Goal: Information Seeking & Learning: Learn about a topic

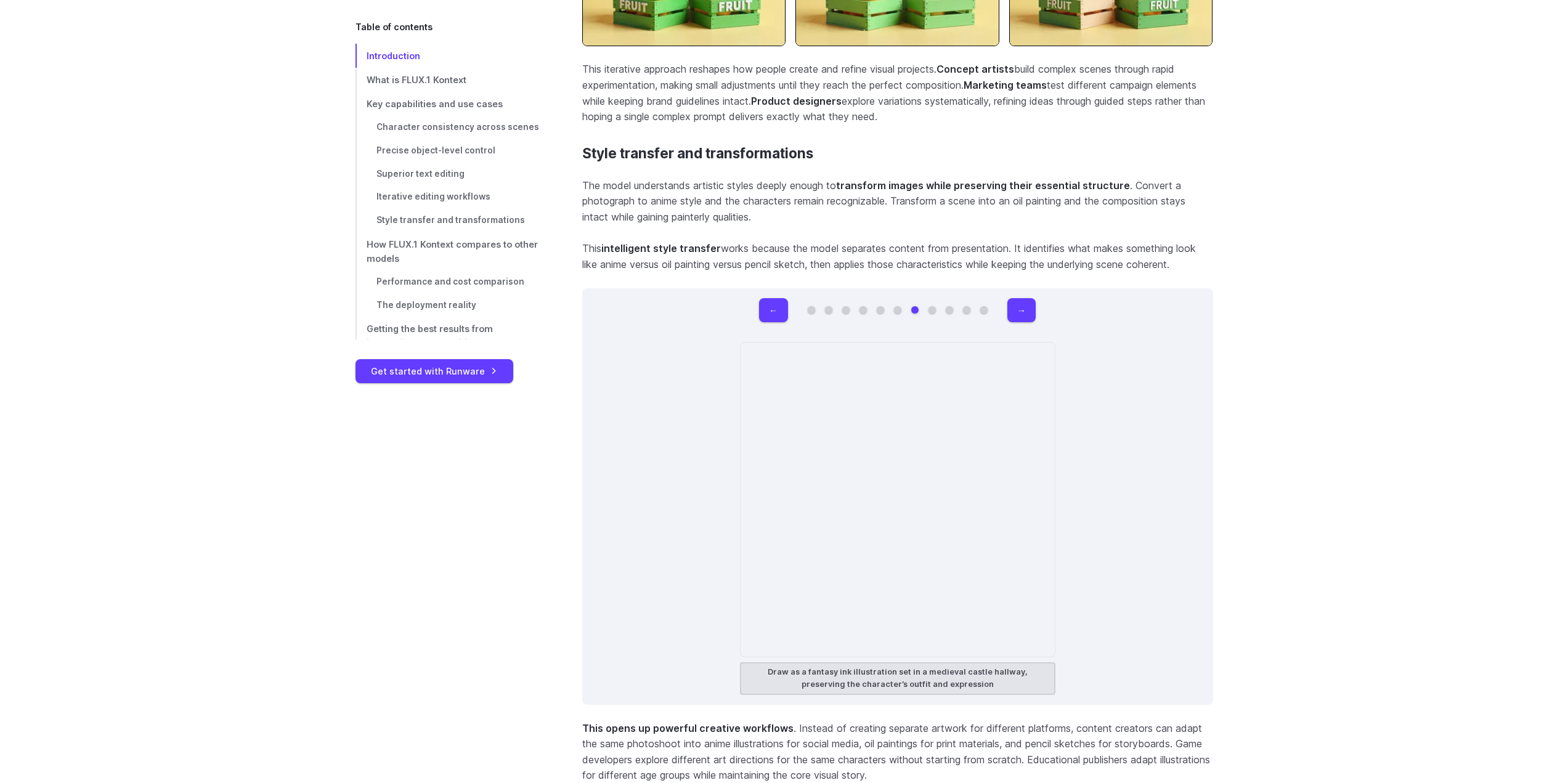
scroll to position [7850, 0]
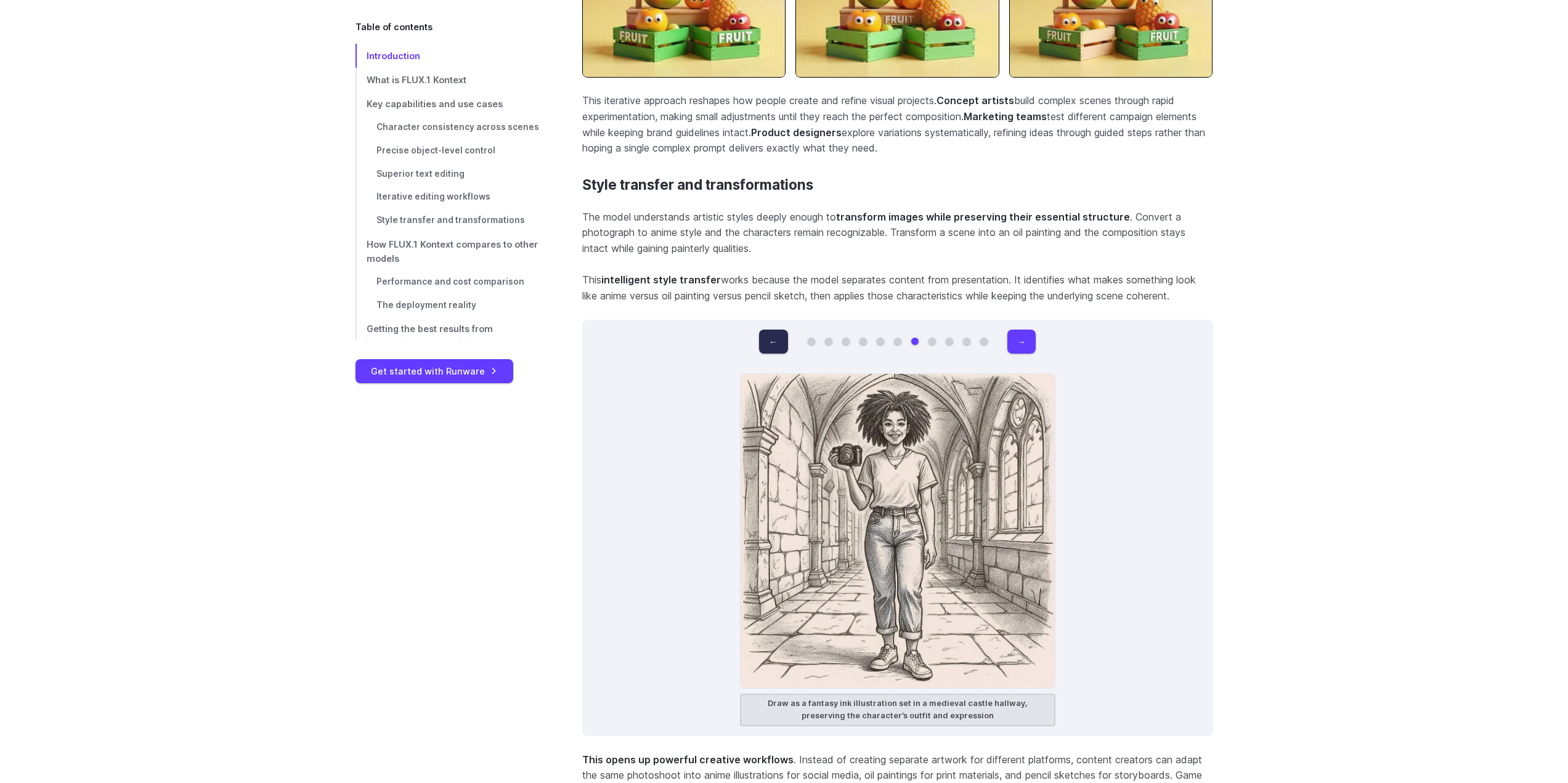
click at [772, 330] on button "←" at bounding box center [773, 341] width 28 height 24
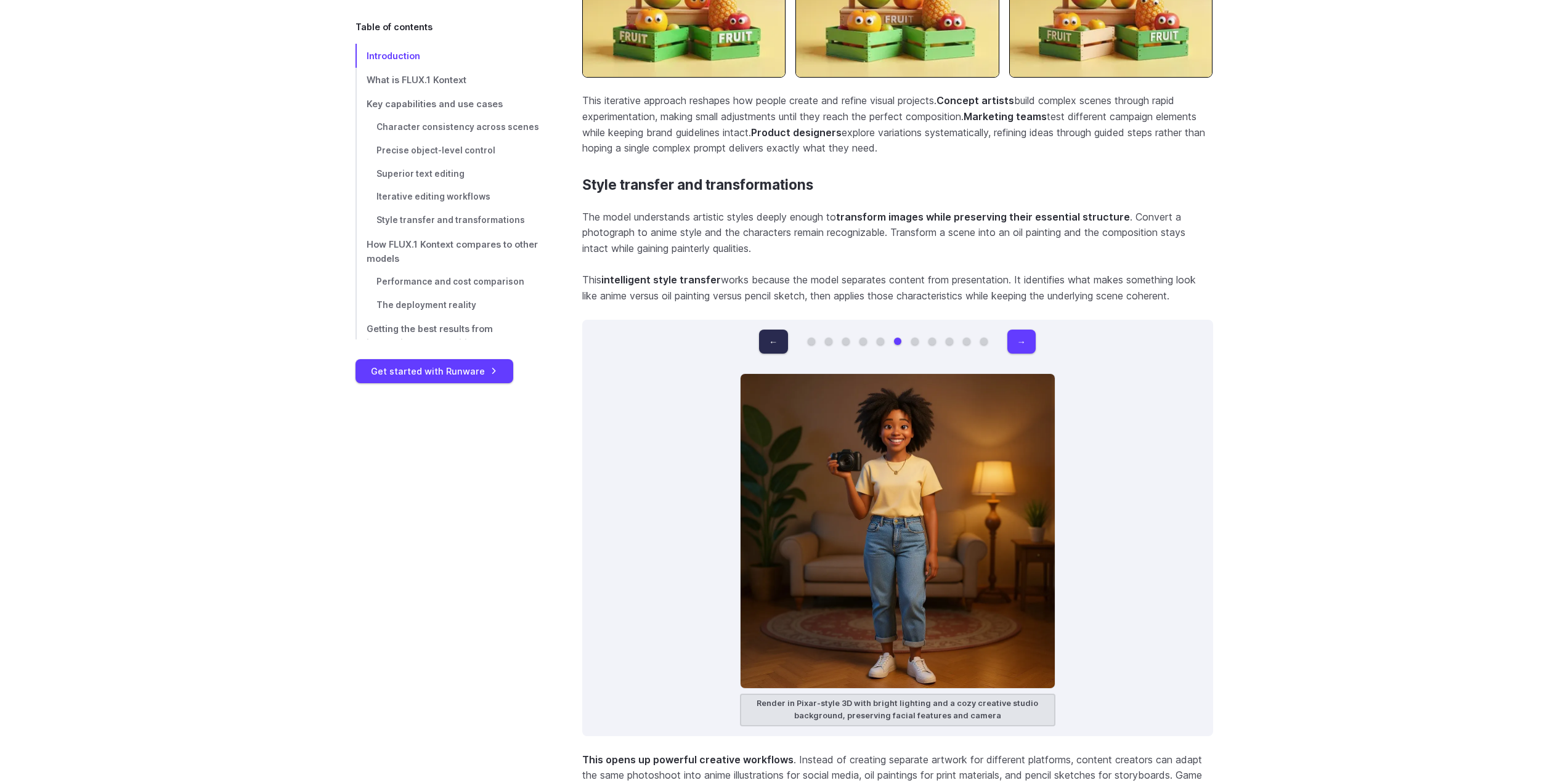
click at [772, 330] on button "←" at bounding box center [773, 341] width 28 height 24
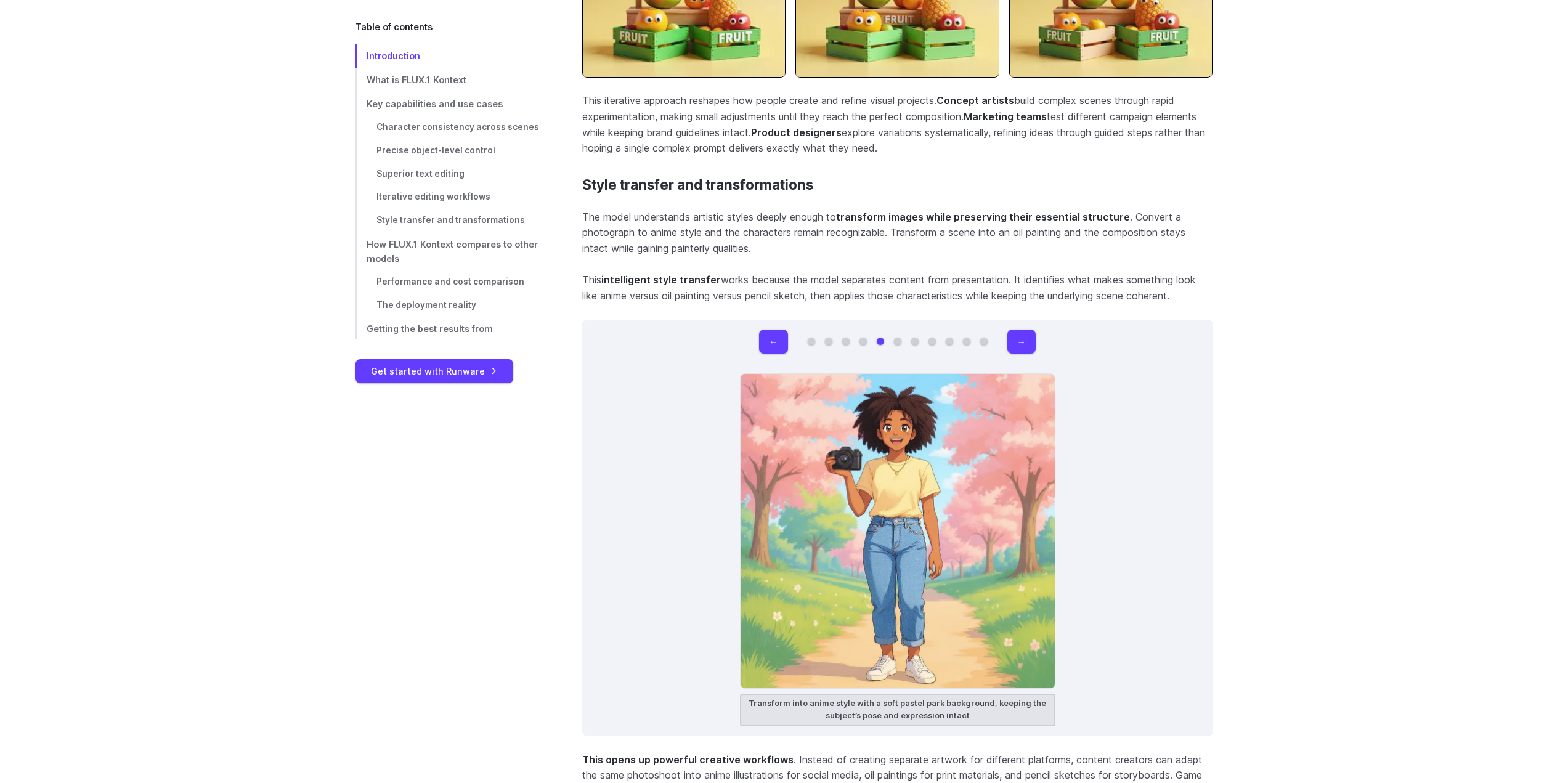
click at [1045, 327] on div "← → Original image Rebuild the entire scene using colorful LEGO bricks, preserv…" at bounding box center [897, 527] width 631 height 416
click at [1031, 330] on button "→" at bounding box center [1021, 341] width 28 height 24
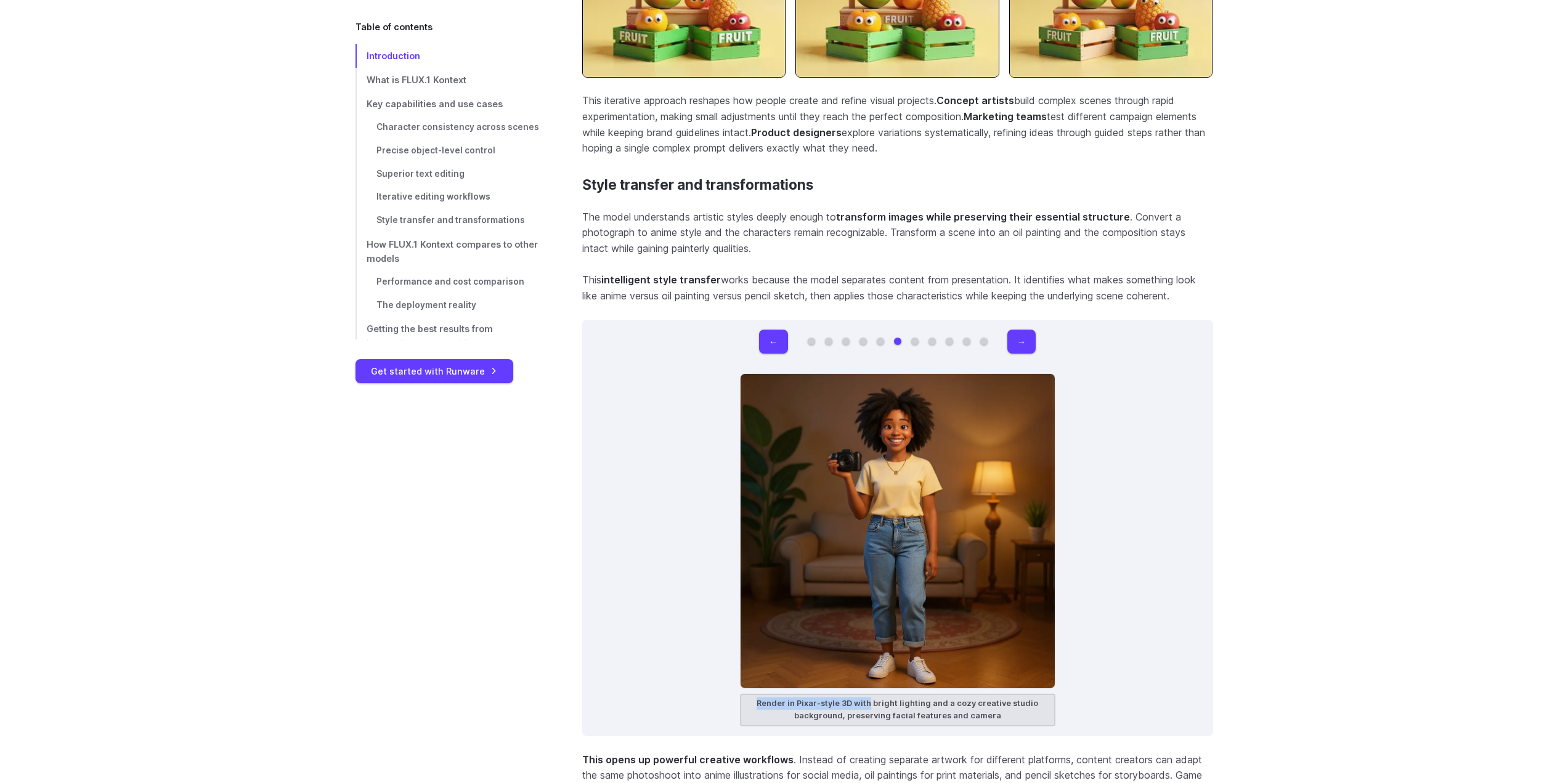
drag, startPoint x: 764, startPoint y: 689, endPoint x: 874, endPoint y: 690, distance: 110.0
click at [874, 693] on figcaption "Render in Pixar-style 3D with bright lighting and a cozy creative studio backgr…" at bounding box center [898, 709] width 316 height 33
copy figcaption "Render in Pixar-style 3D with"
click at [1020, 330] on button "→" at bounding box center [1021, 341] width 28 height 24
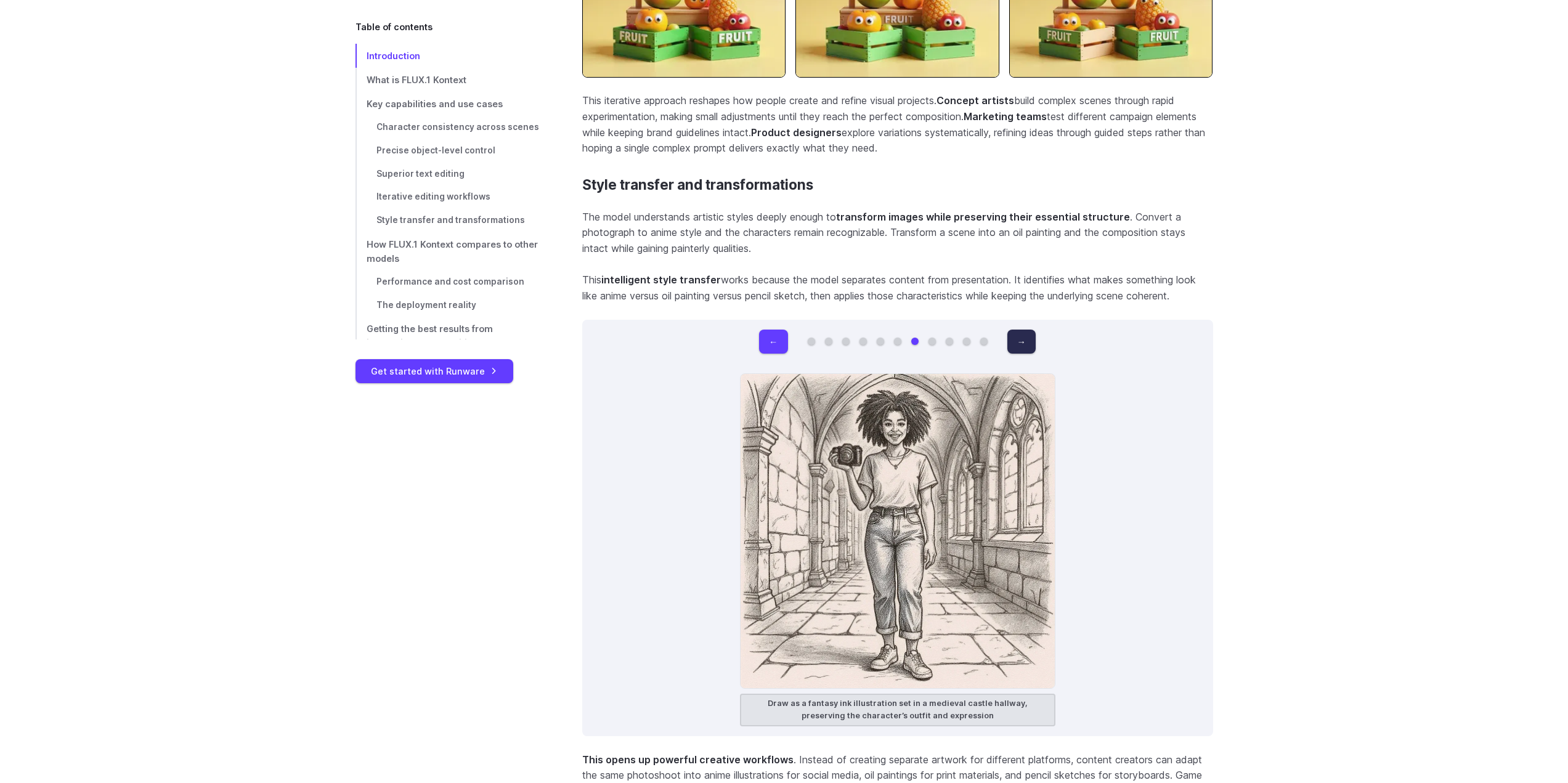
click at [1020, 330] on button "→" at bounding box center [1021, 341] width 28 height 24
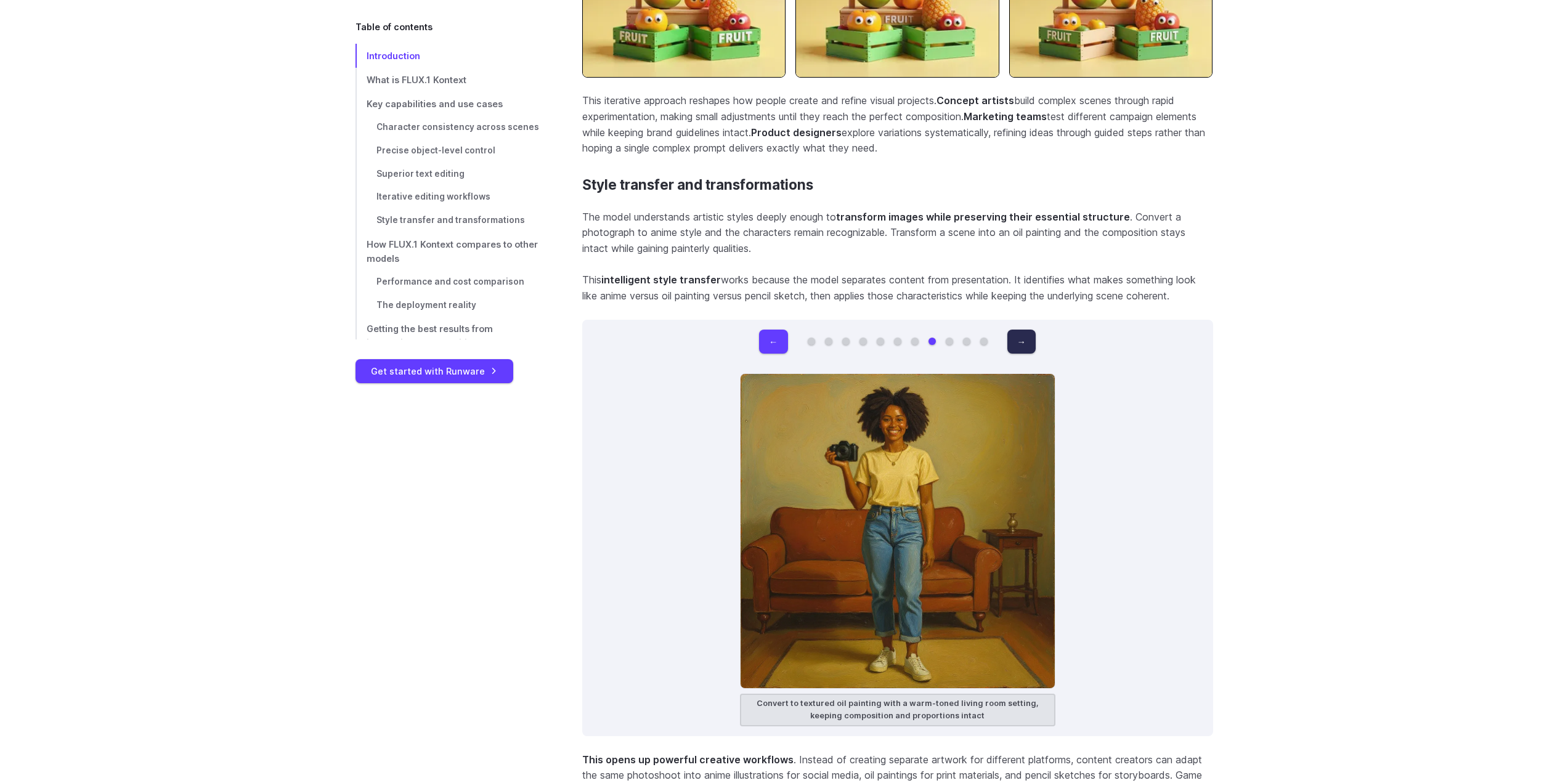
click at [1020, 330] on button "→" at bounding box center [1021, 341] width 28 height 24
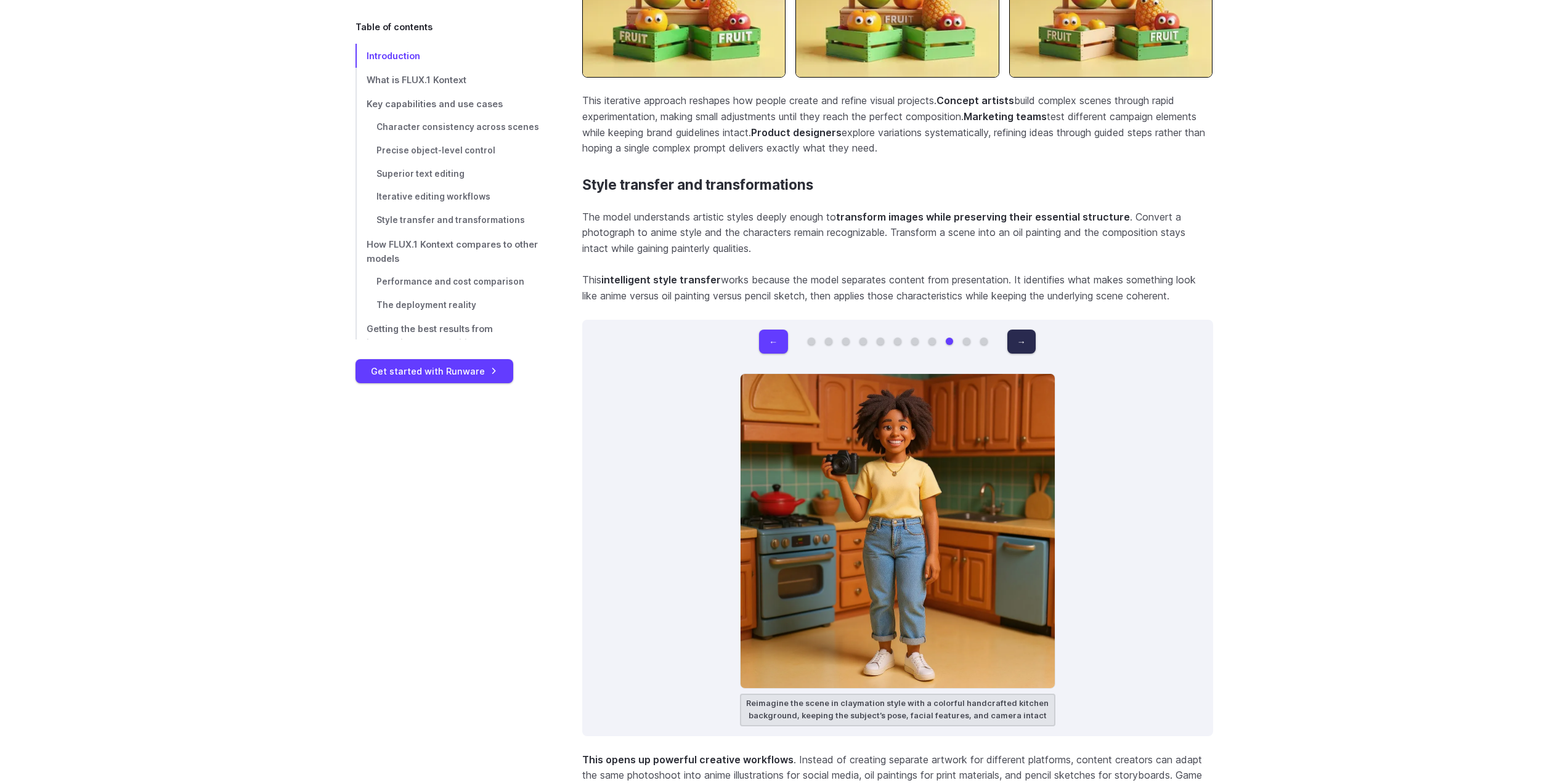
click at [1020, 330] on button "→" at bounding box center [1021, 341] width 28 height 24
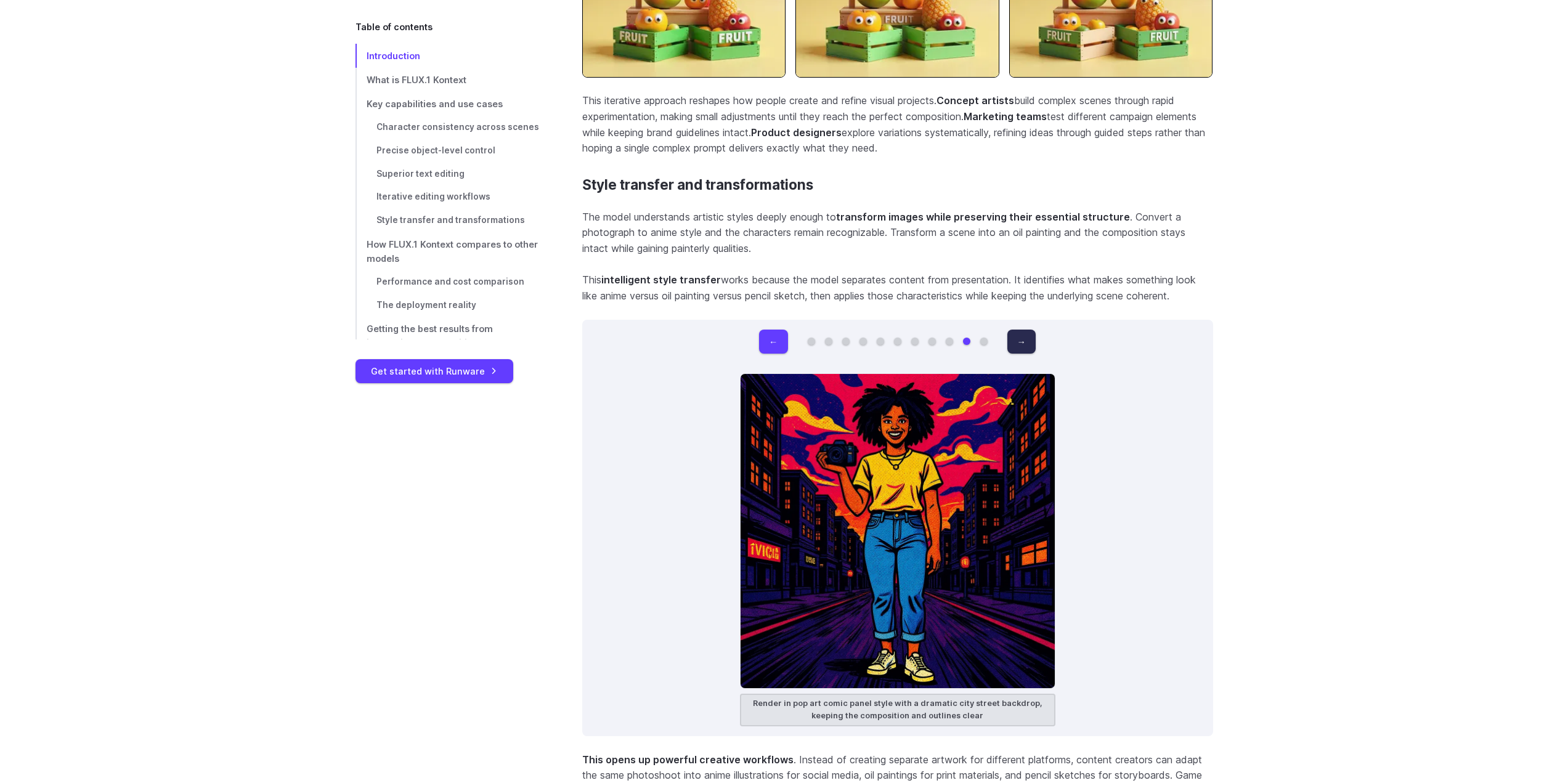
click at [1020, 330] on button "→" at bounding box center [1021, 341] width 28 height 24
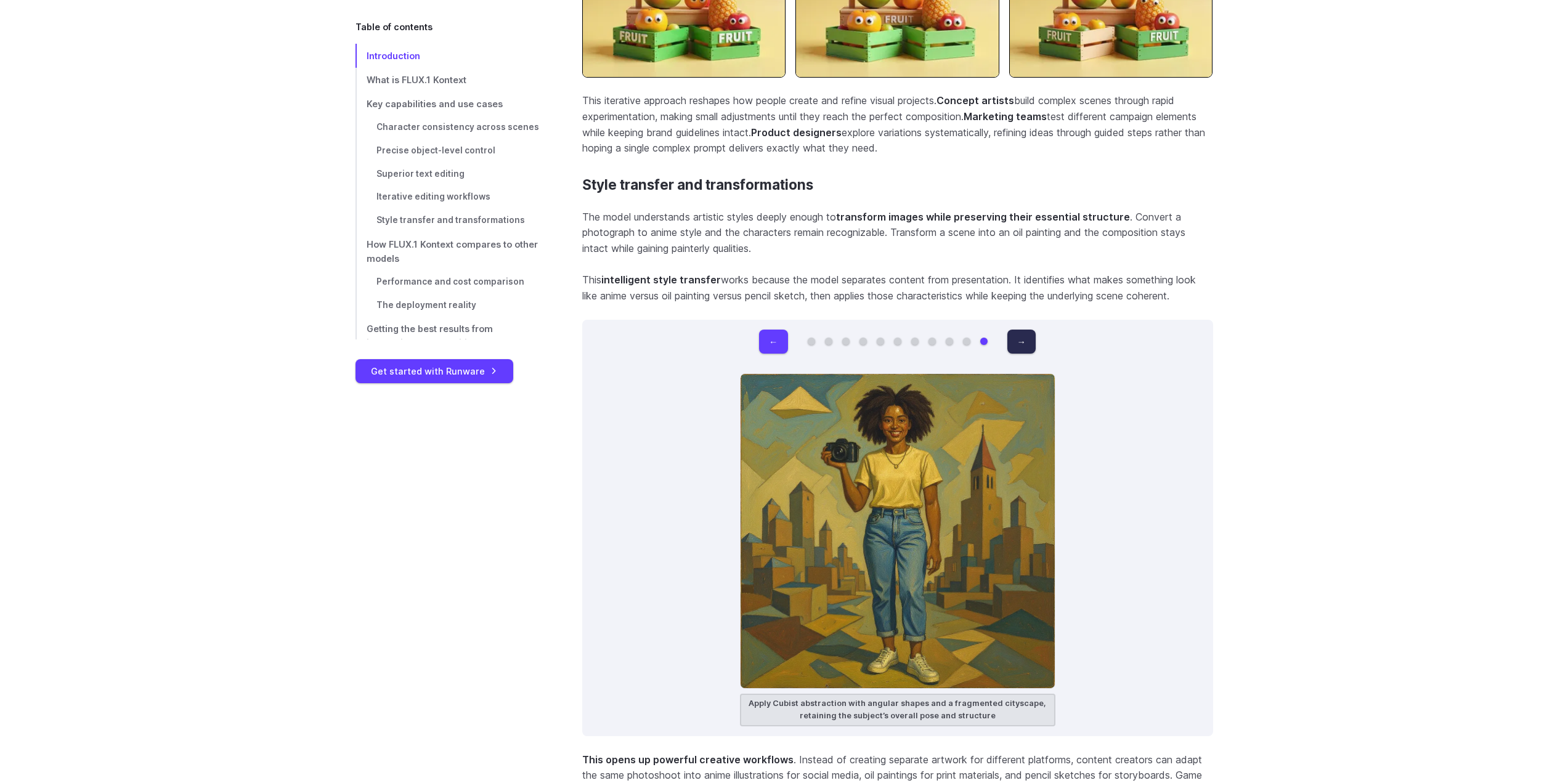
click at [1020, 330] on button "→" at bounding box center [1021, 341] width 28 height 24
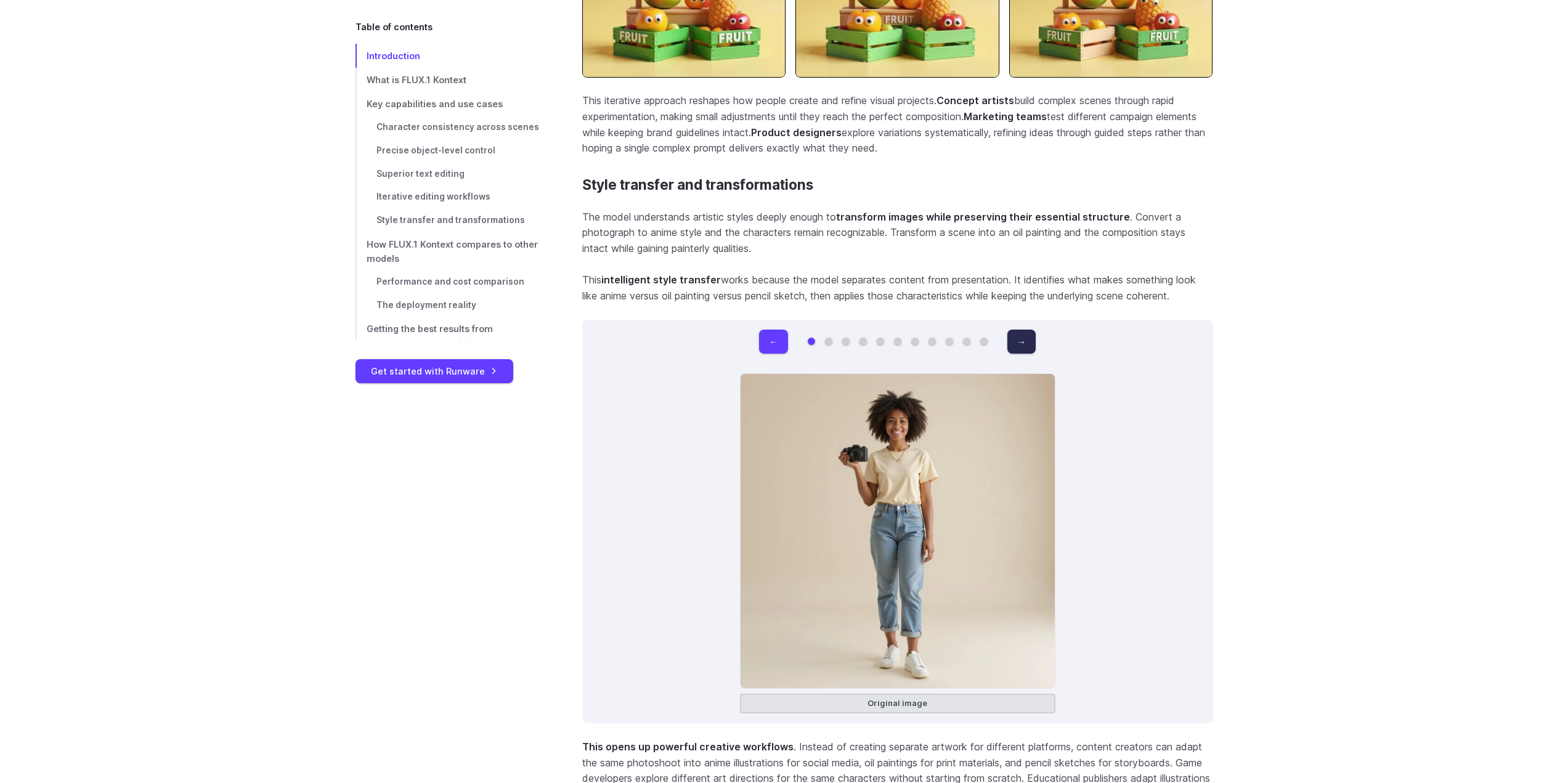
click at [1019, 330] on button "→" at bounding box center [1021, 341] width 28 height 24
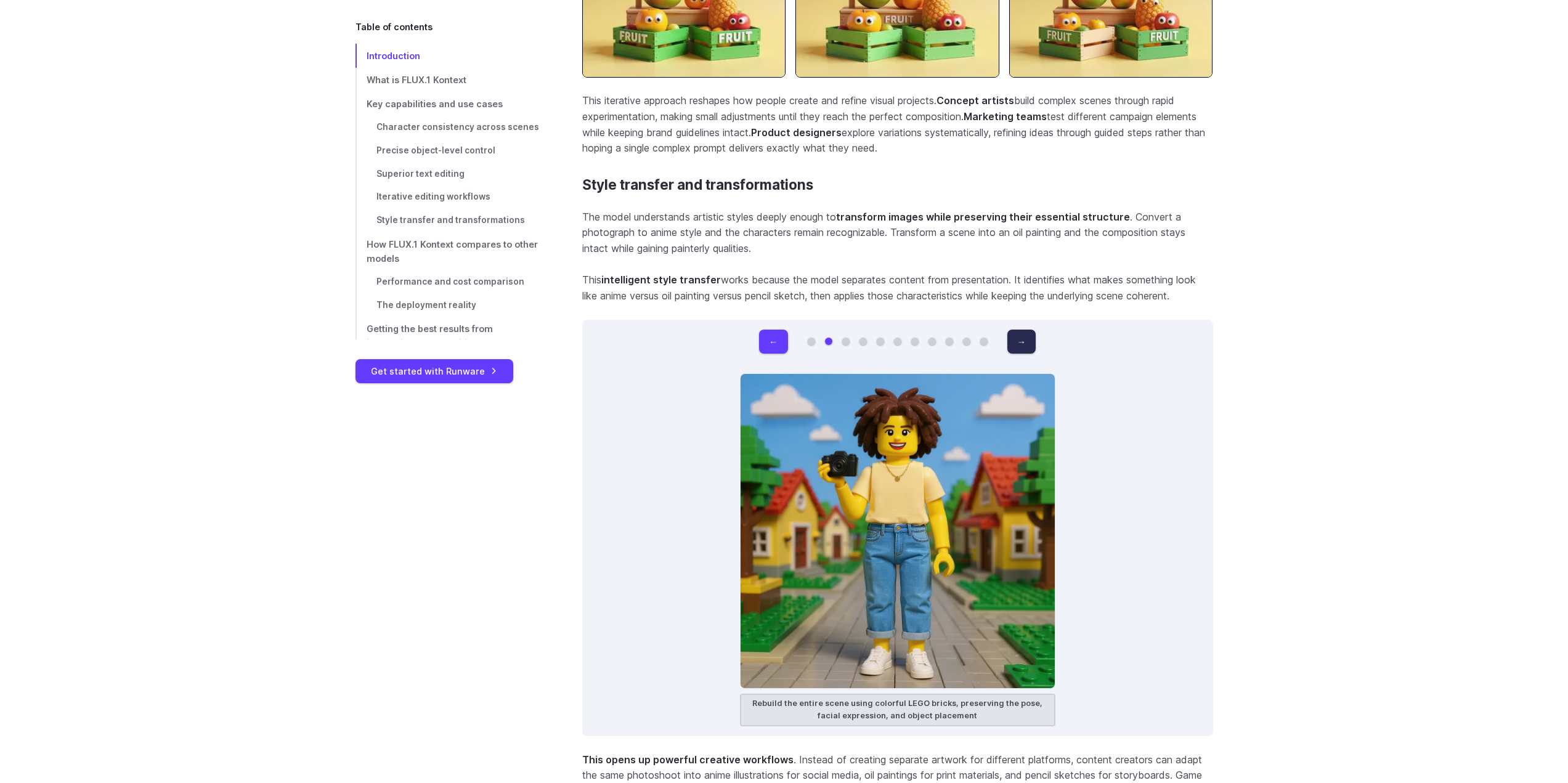
click at [1019, 330] on button "→" at bounding box center [1021, 341] width 28 height 24
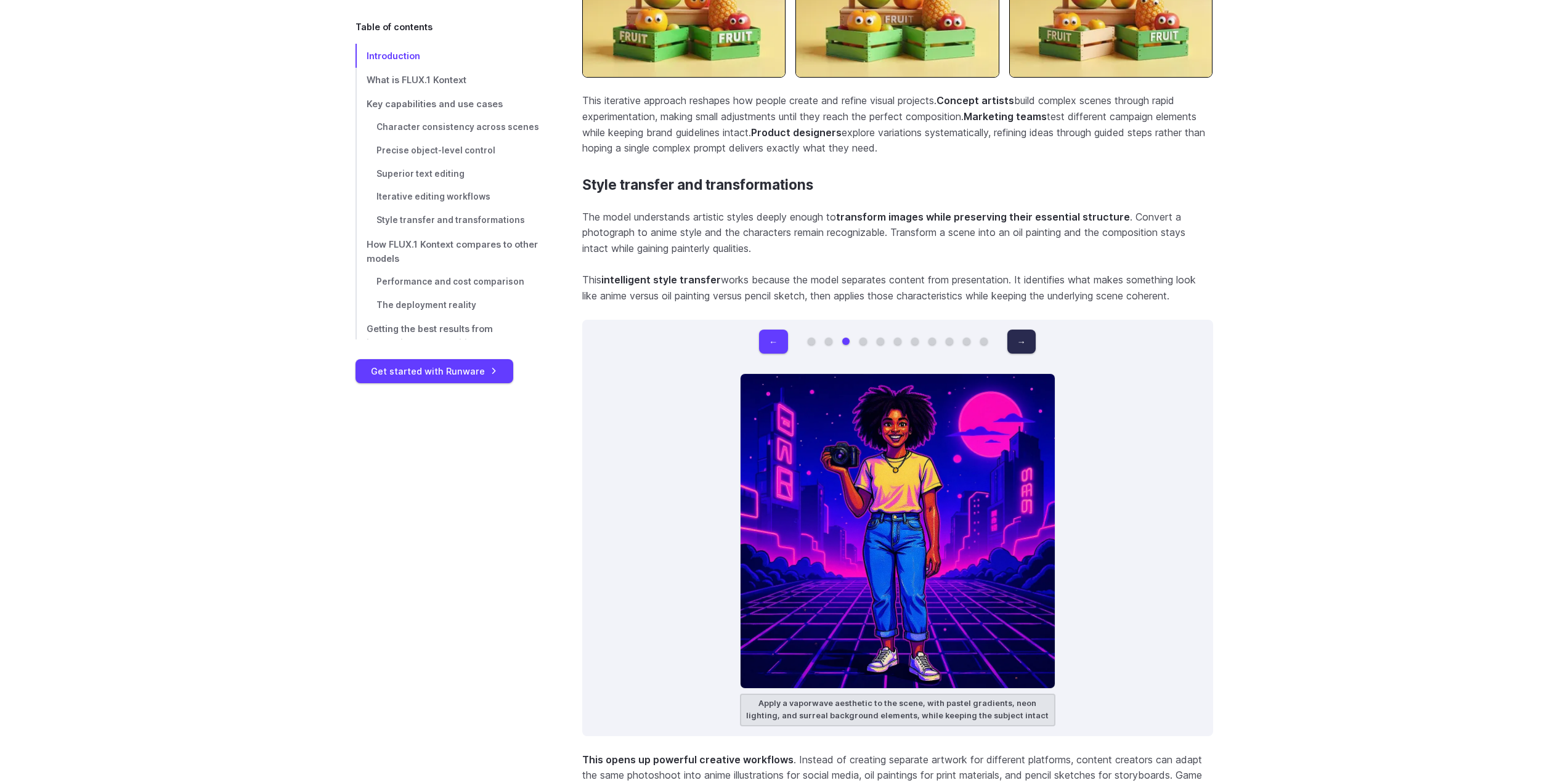
click at [1019, 330] on button "→" at bounding box center [1021, 341] width 28 height 24
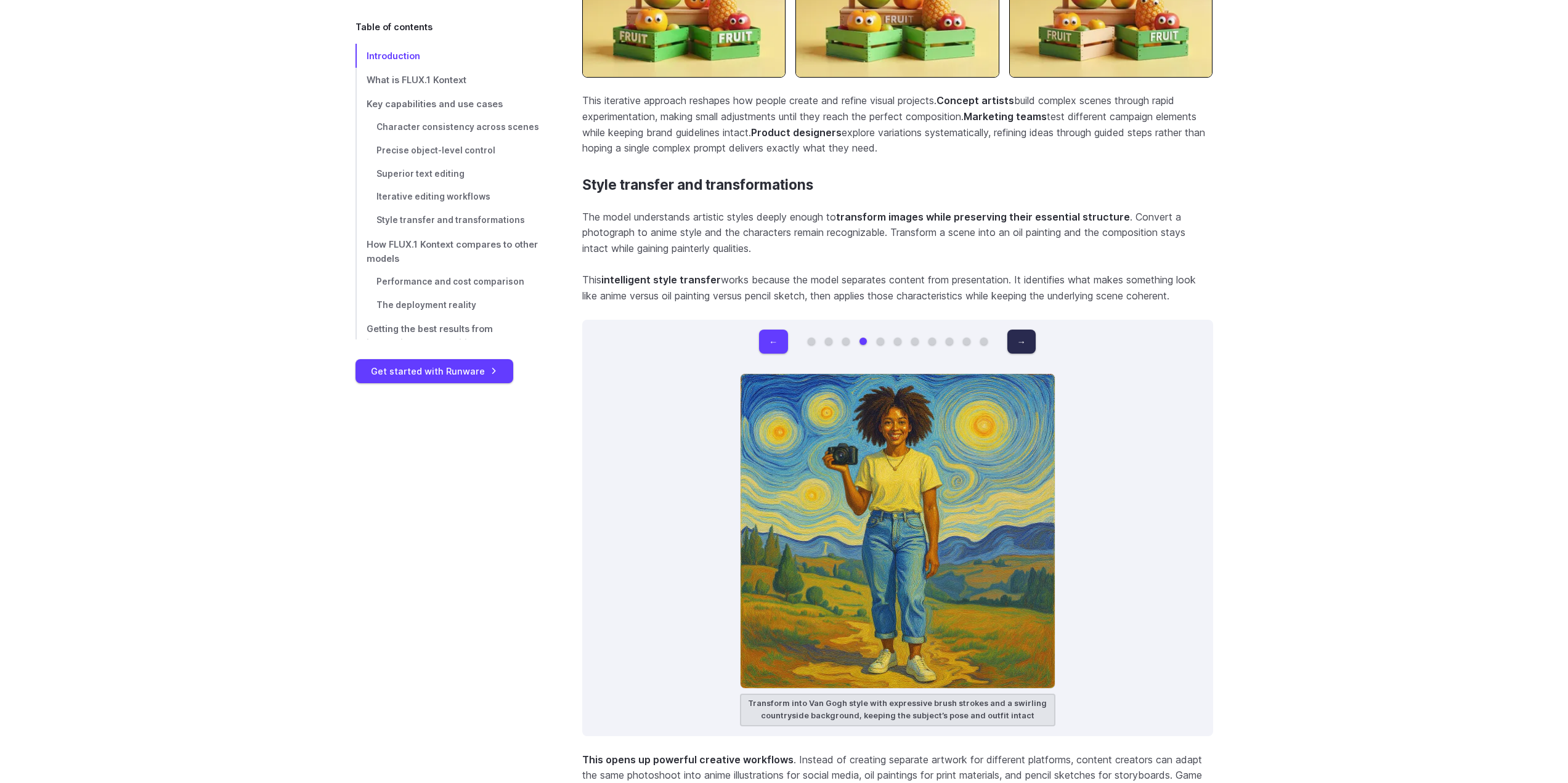
click at [1019, 330] on button "→" at bounding box center [1021, 341] width 28 height 24
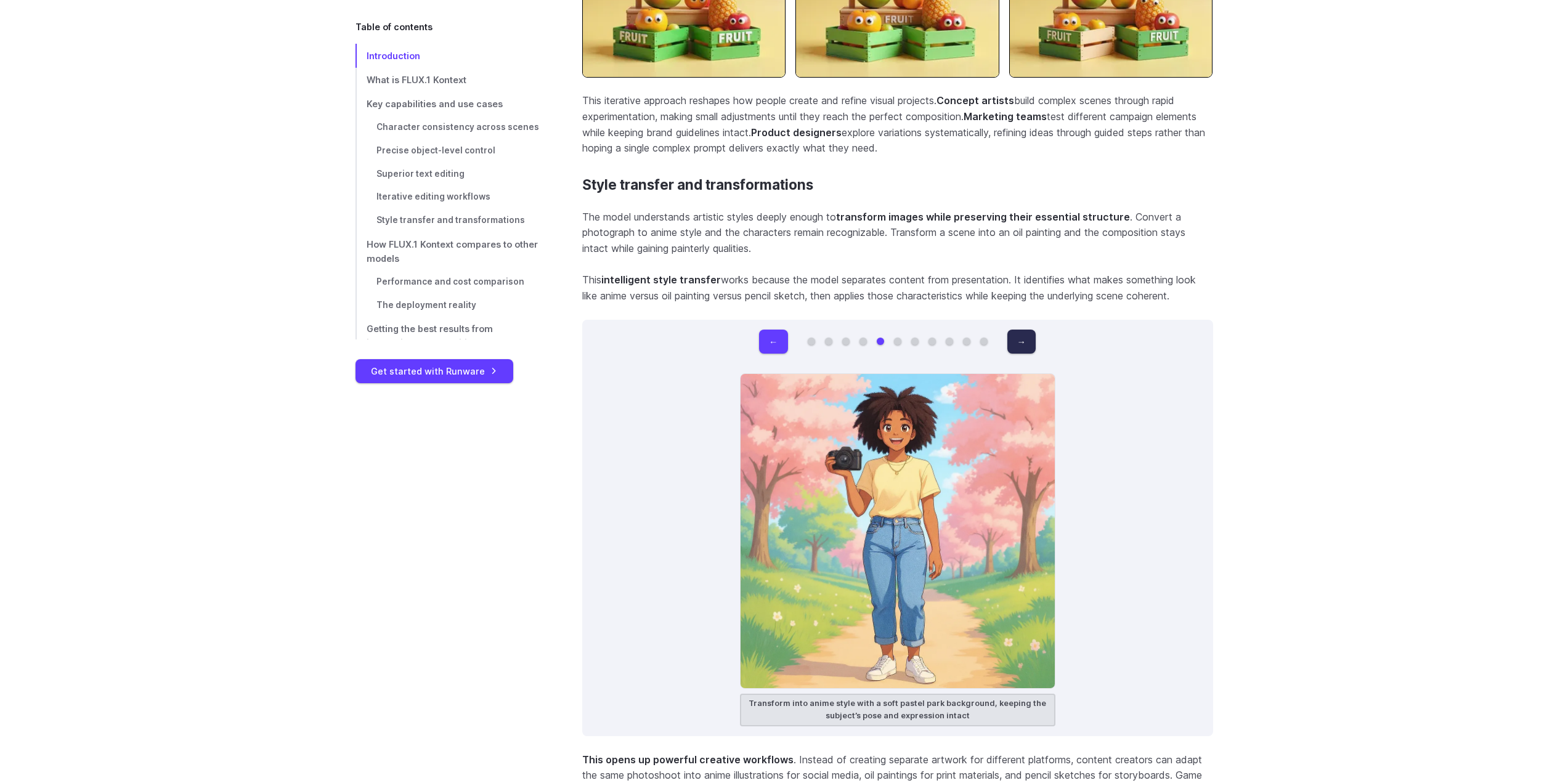
click at [1019, 330] on button "→" at bounding box center [1021, 341] width 28 height 24
